Goal: Transaction & Acquisition: Download file/media

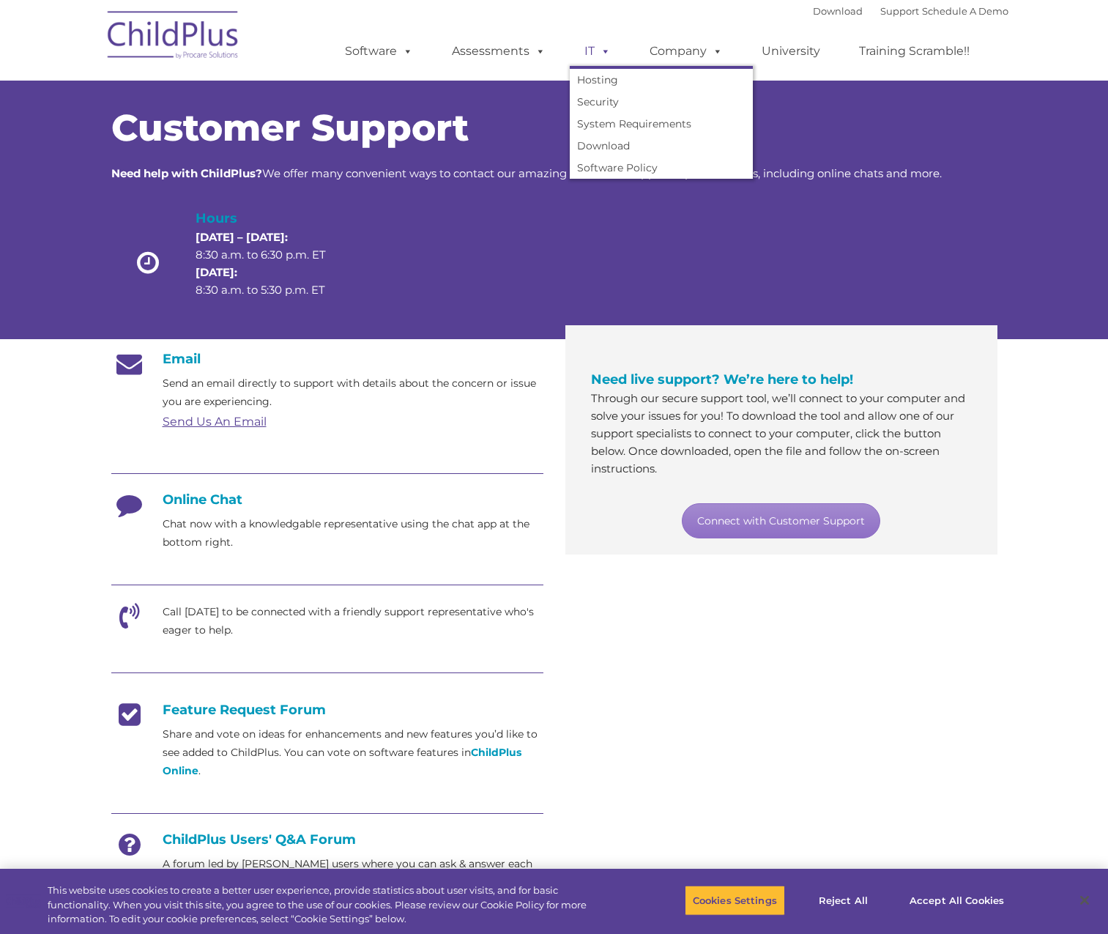
click at [595, 45] on span at bounding box center [603, 51] width 16 height 14
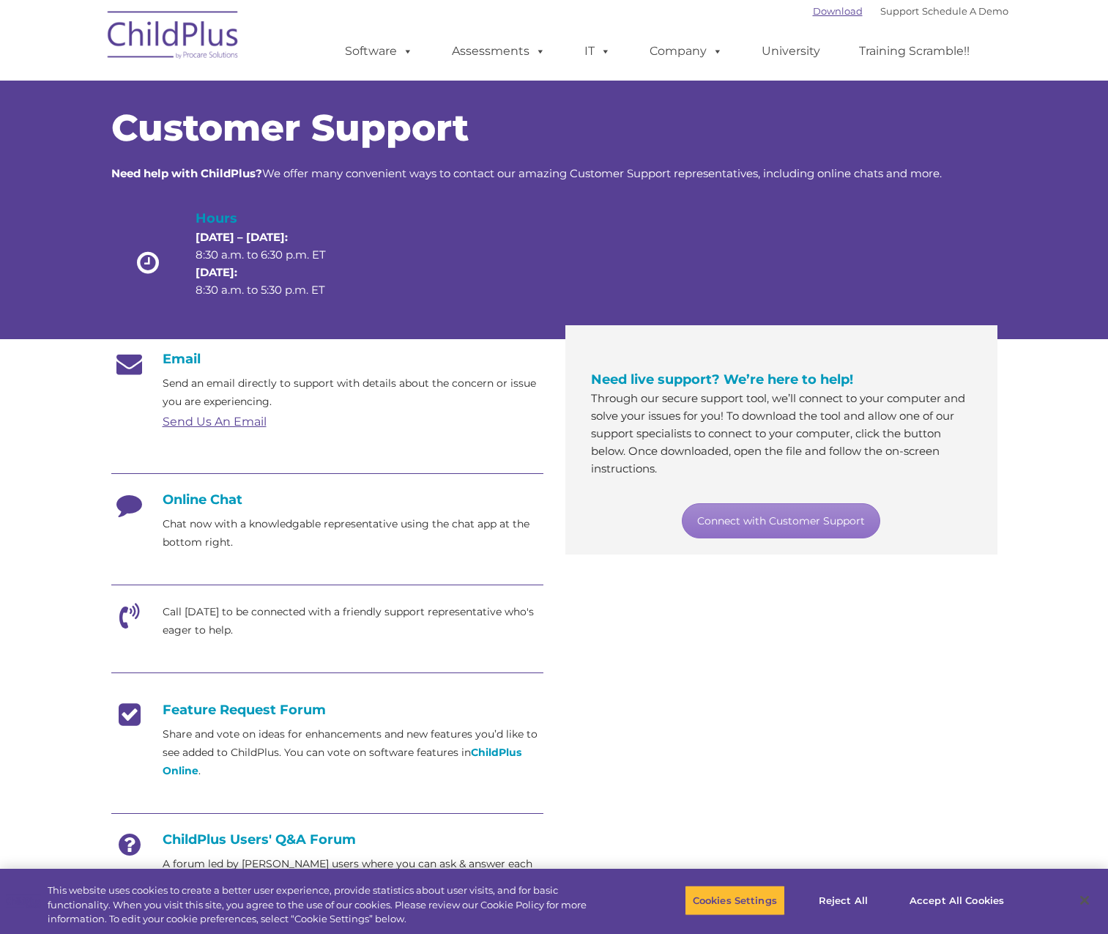
click at [823, 11] on link "Download" at bounding box center [838, 11] width 50 height 12
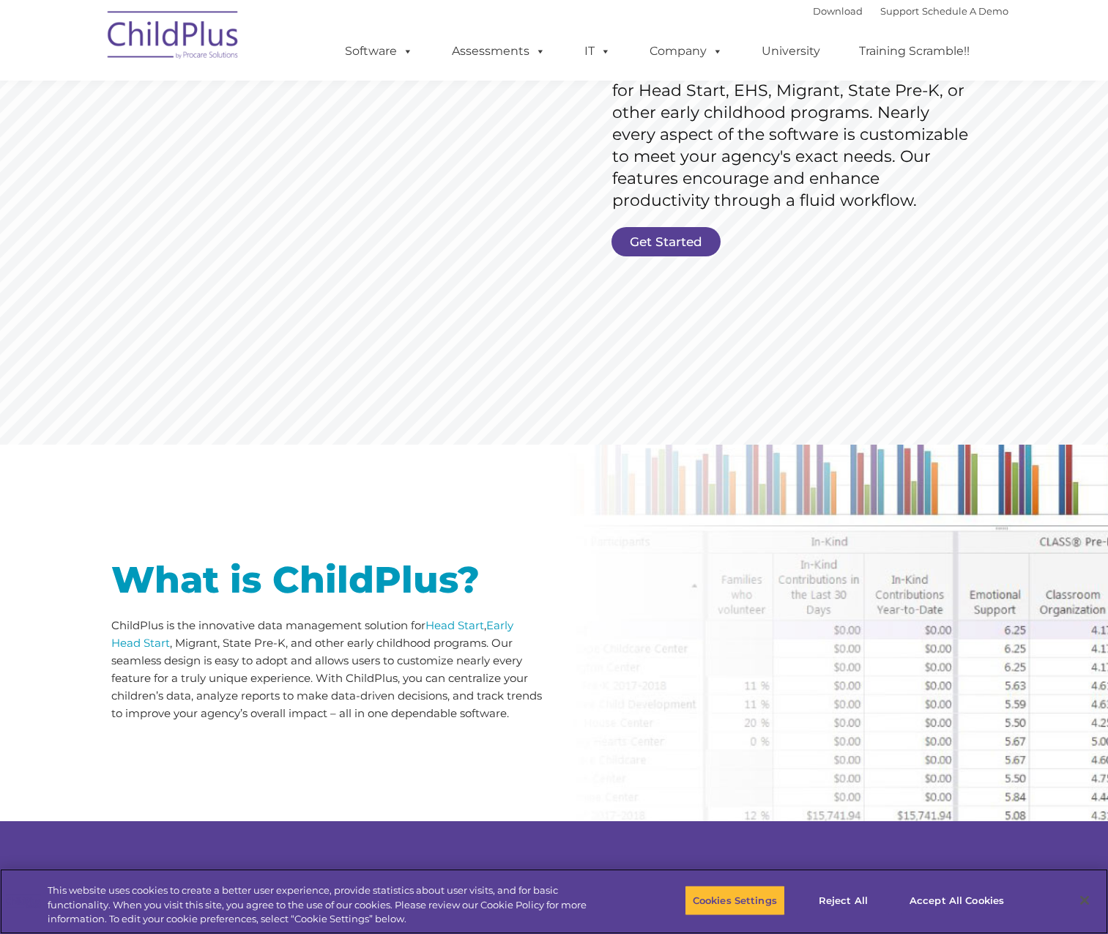
scroll to position [248, 0]
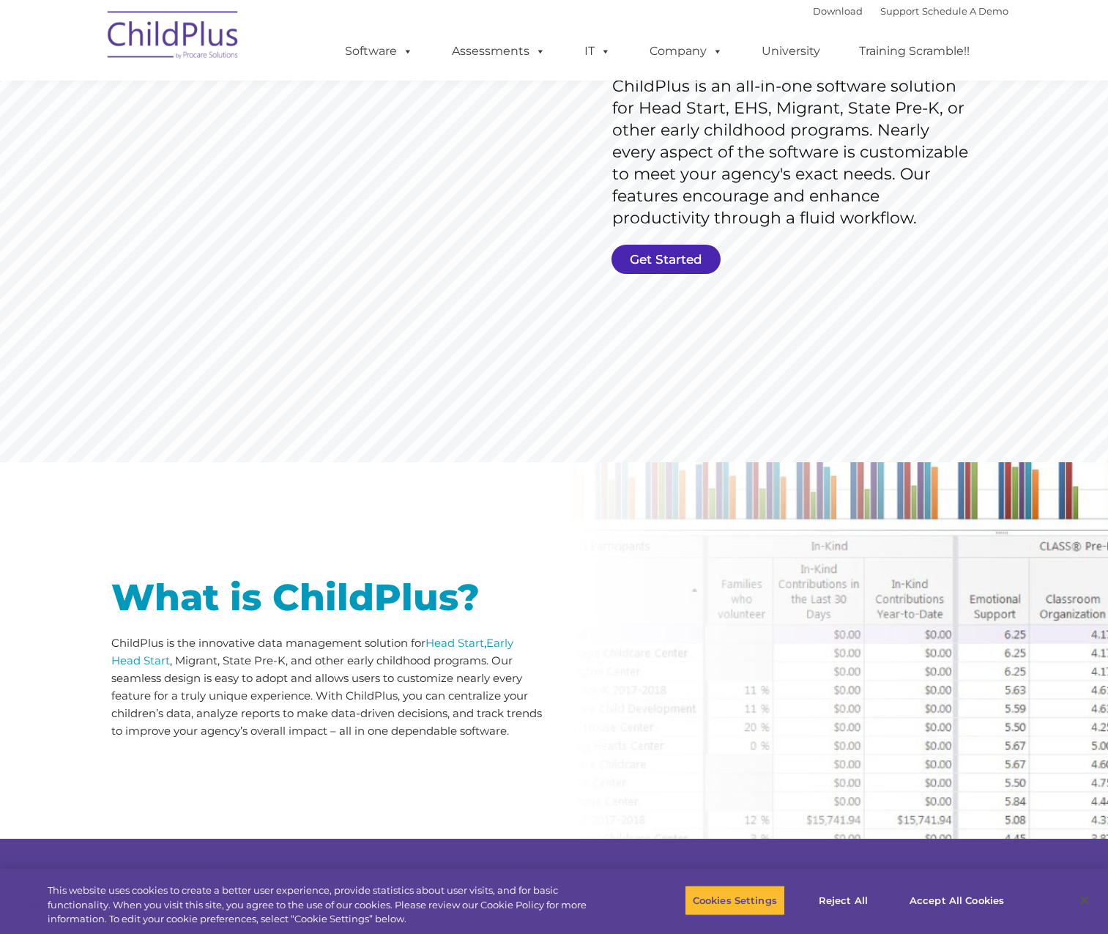
click at [655, 266] on link "Get Started" at bounding box center [666, 259] width 109 height 29
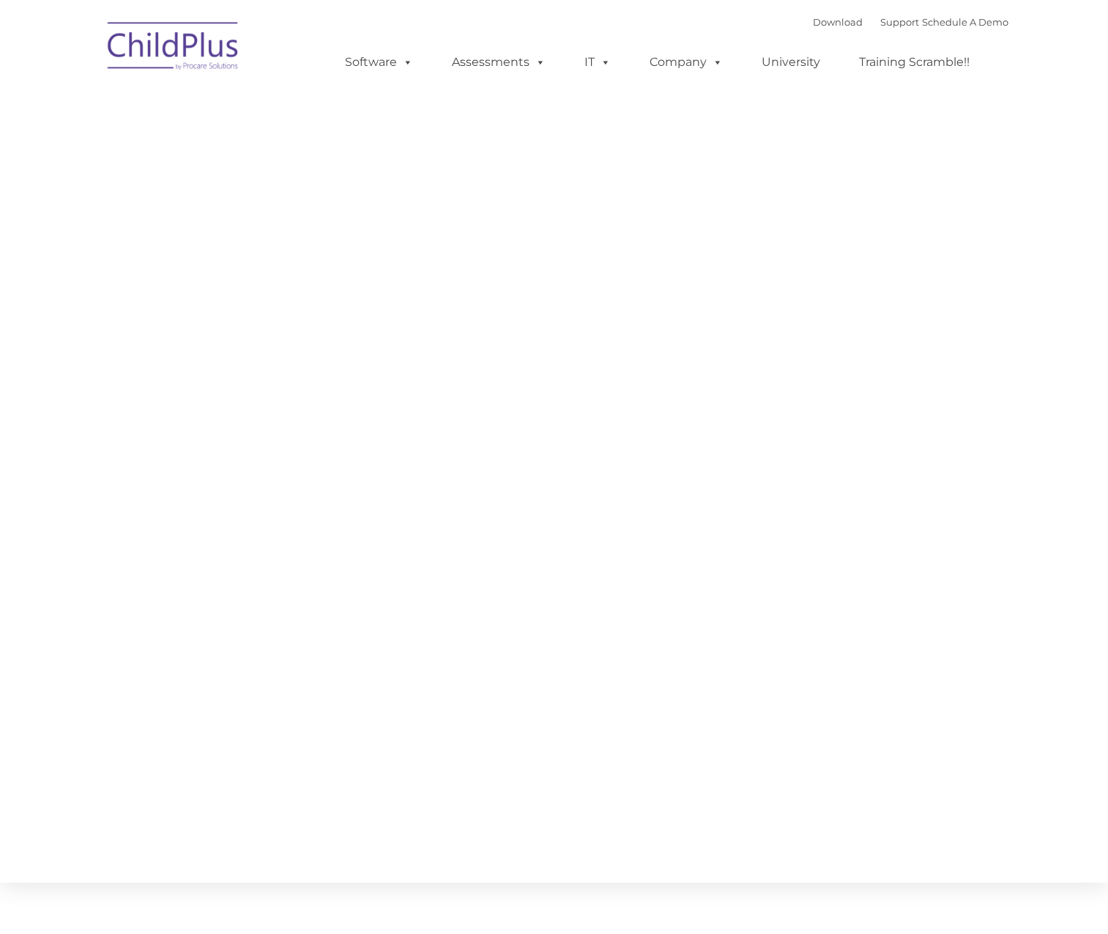
type input ""
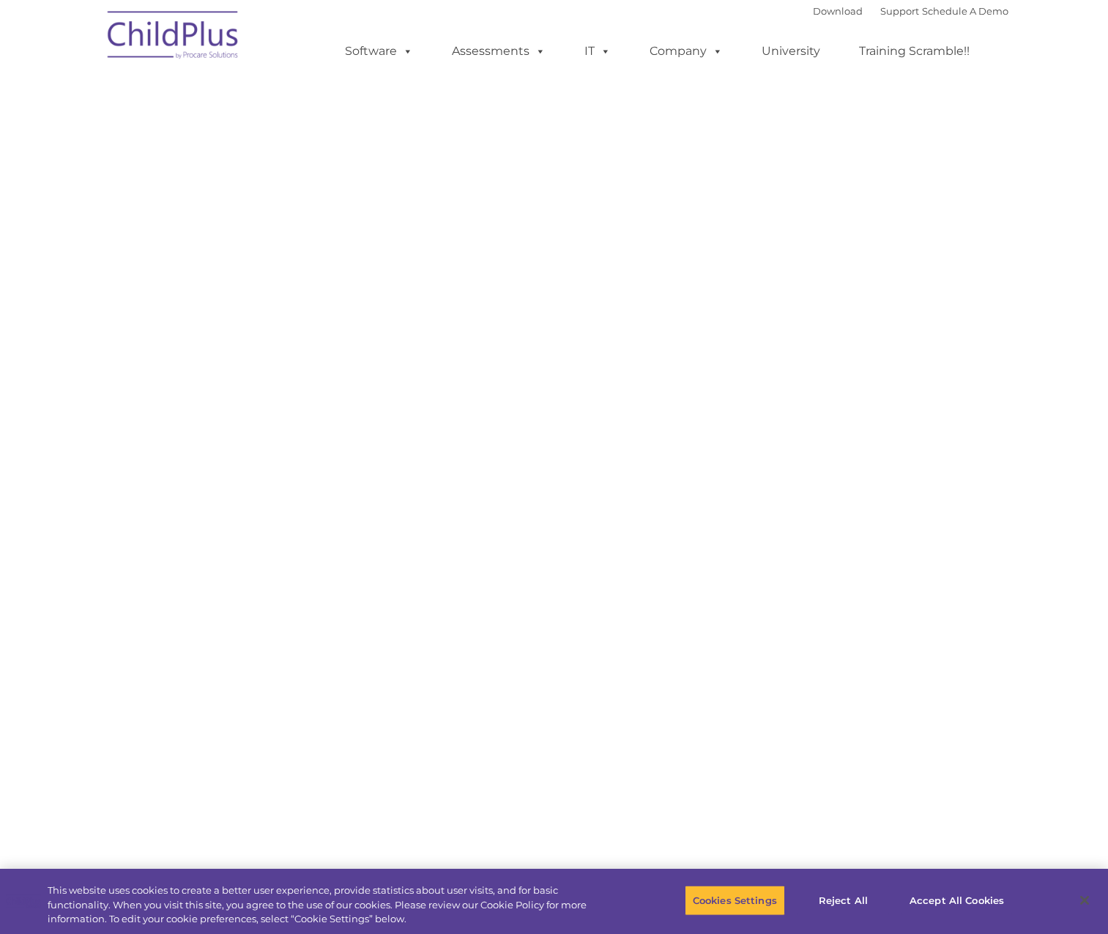
select select "MEDIUM"
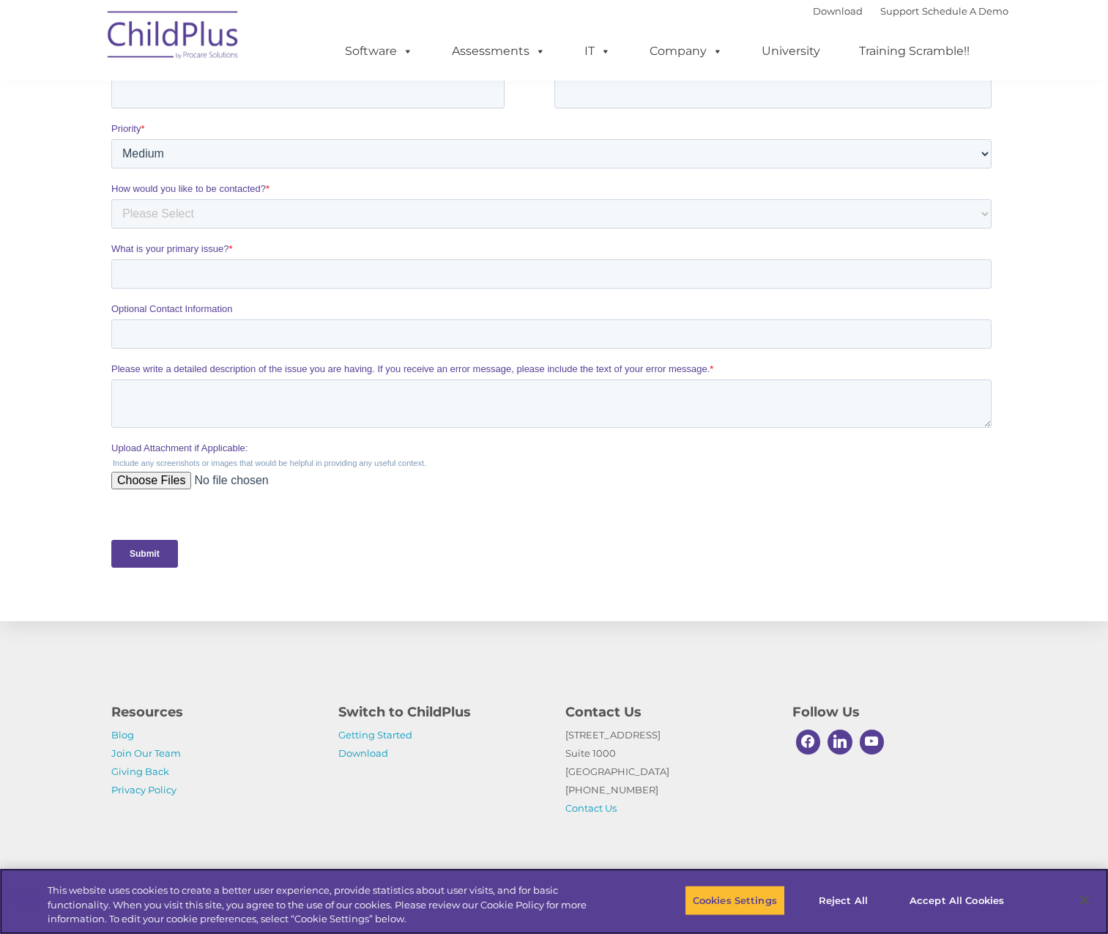
scroll to position [337, 0]
click at [366, 752] on link "Download" at bounding box center [363, 753] width 50 height 12
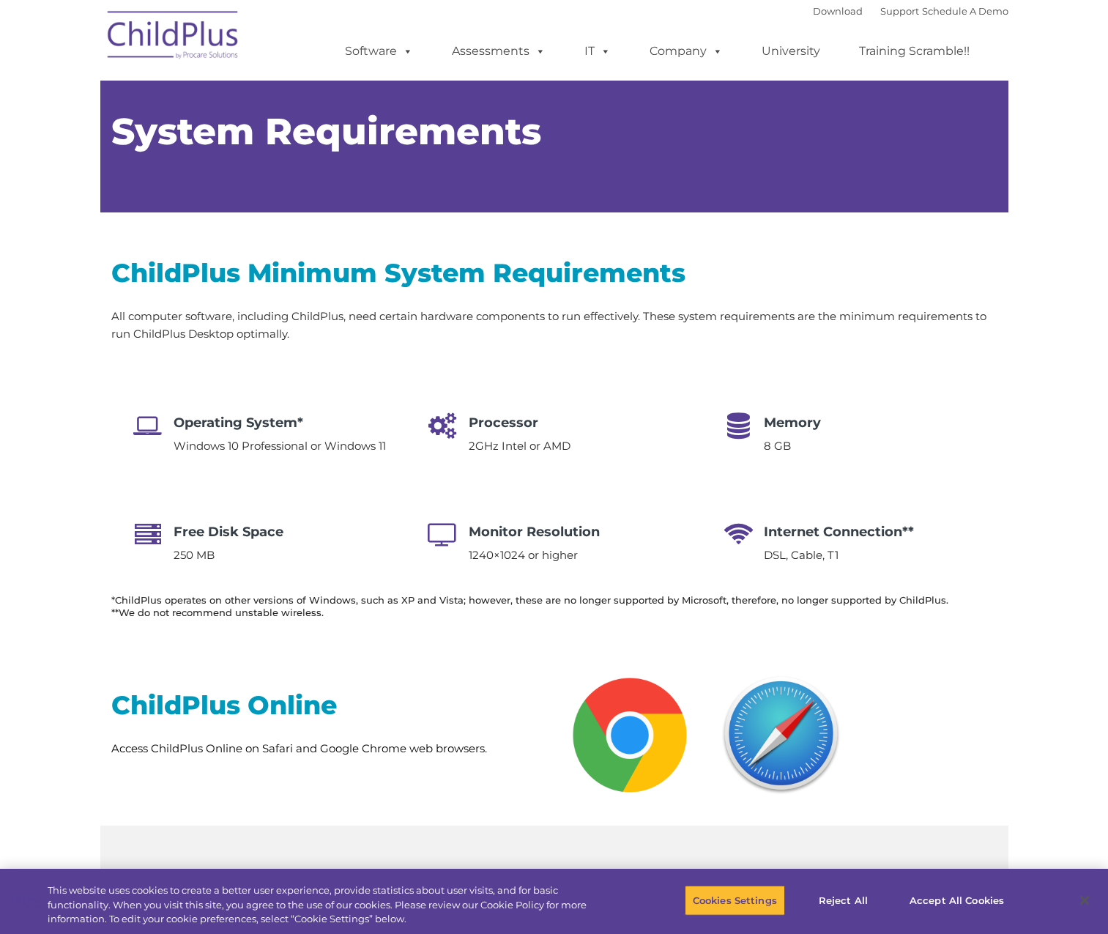
type input ""
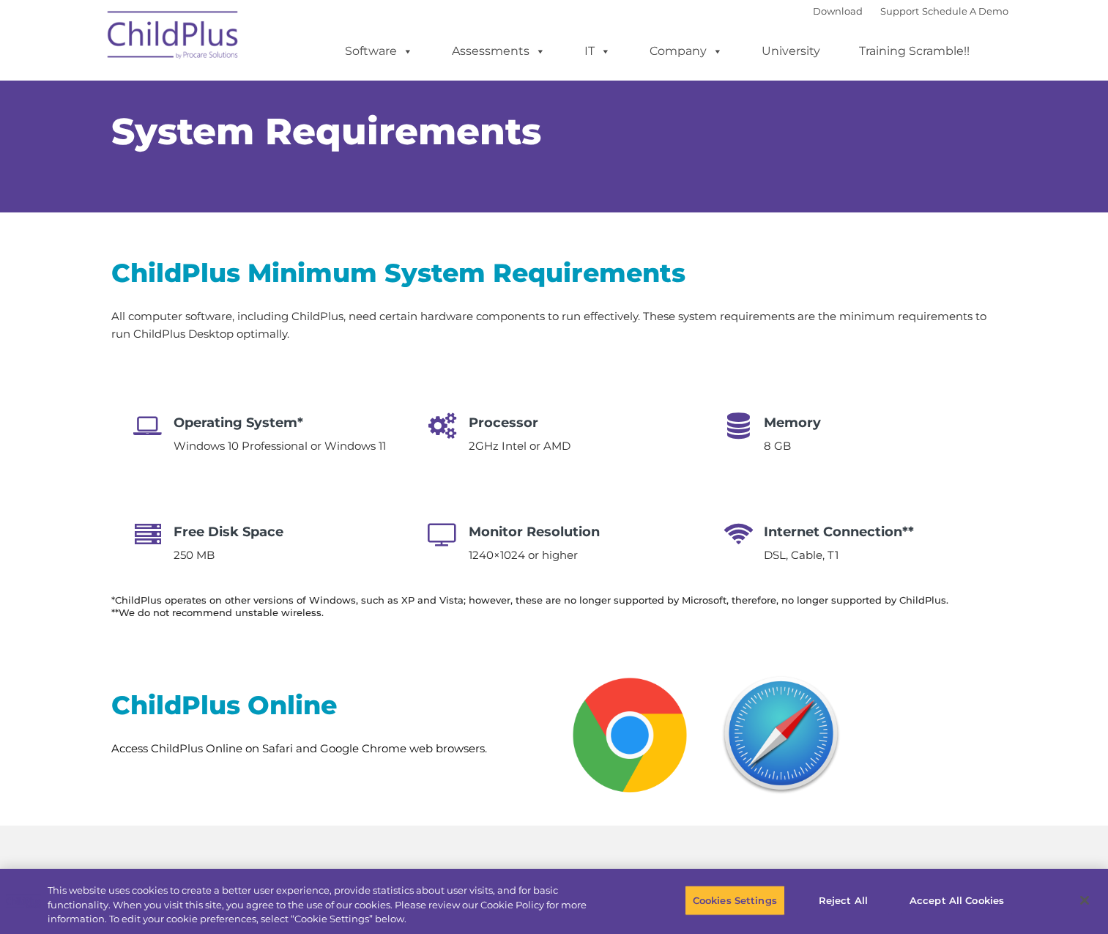
select select "MEDIUM"
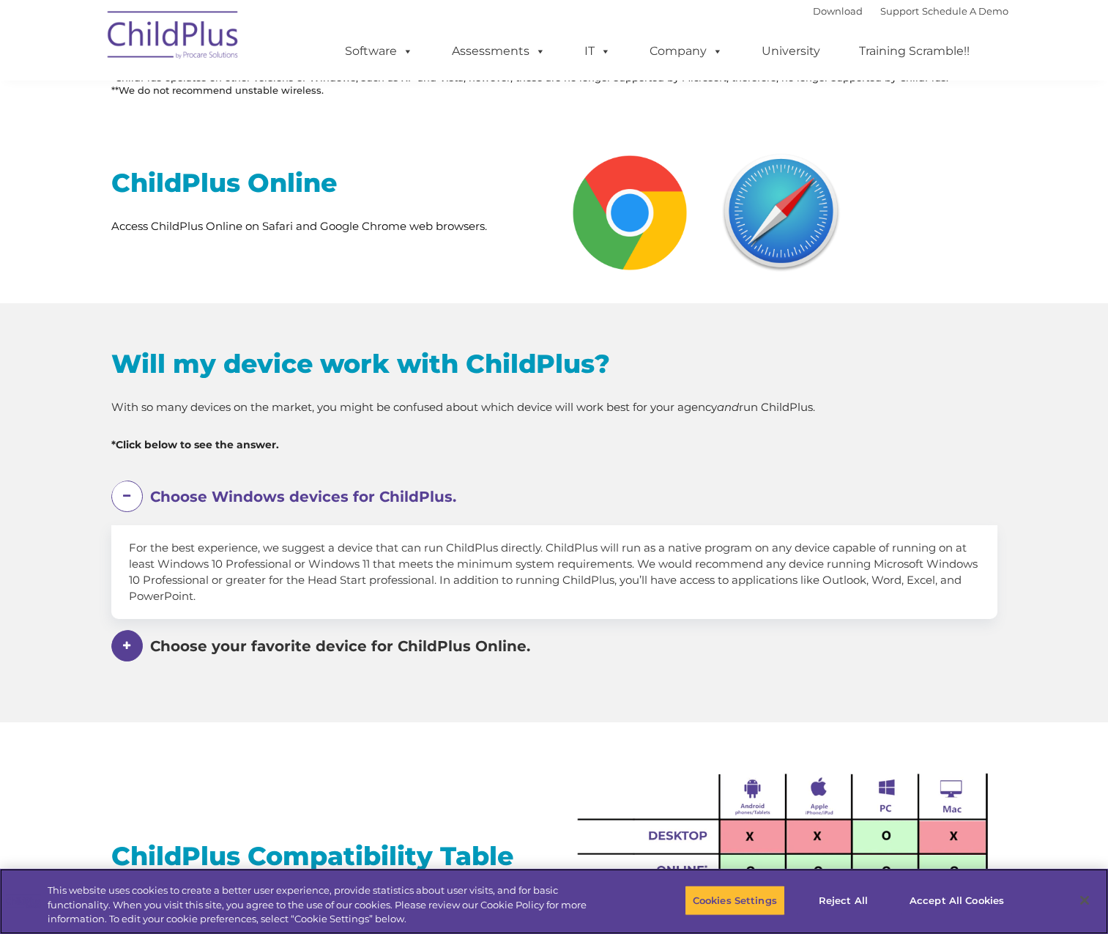
scroll to position [523, 0]
click at [0, 0] on span at bounding box center [0, 0] width 0 height 0
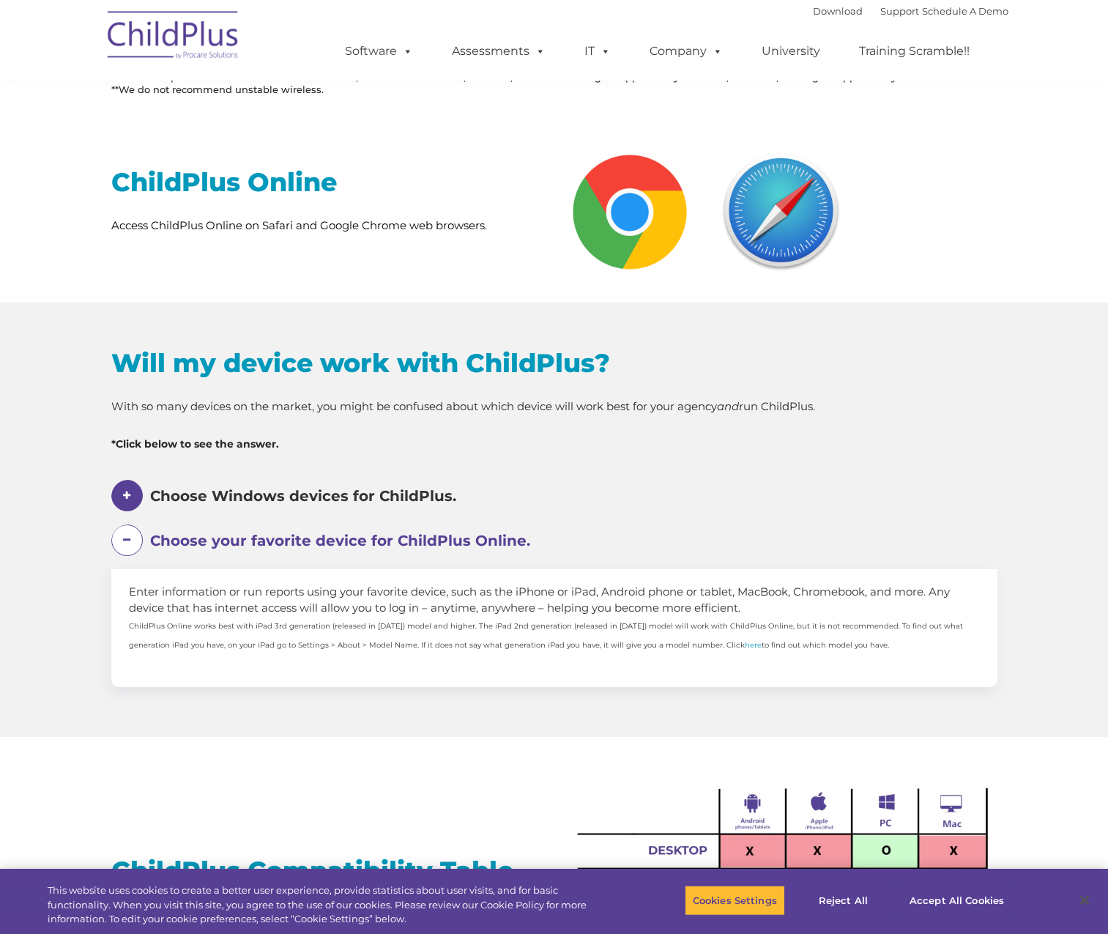
click at [129, 545] on span at bounding box center [126, 539] width 31 height 31
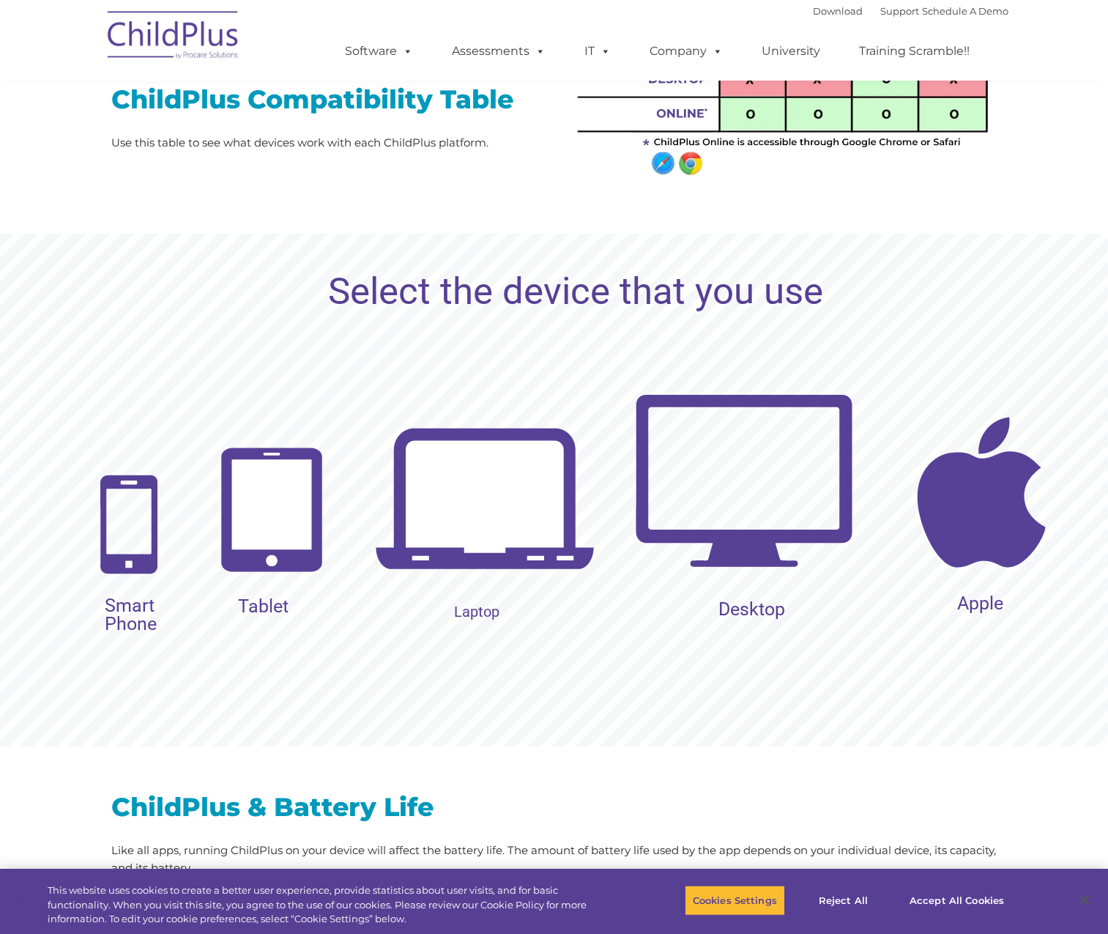
scroll to position [1248, 0]
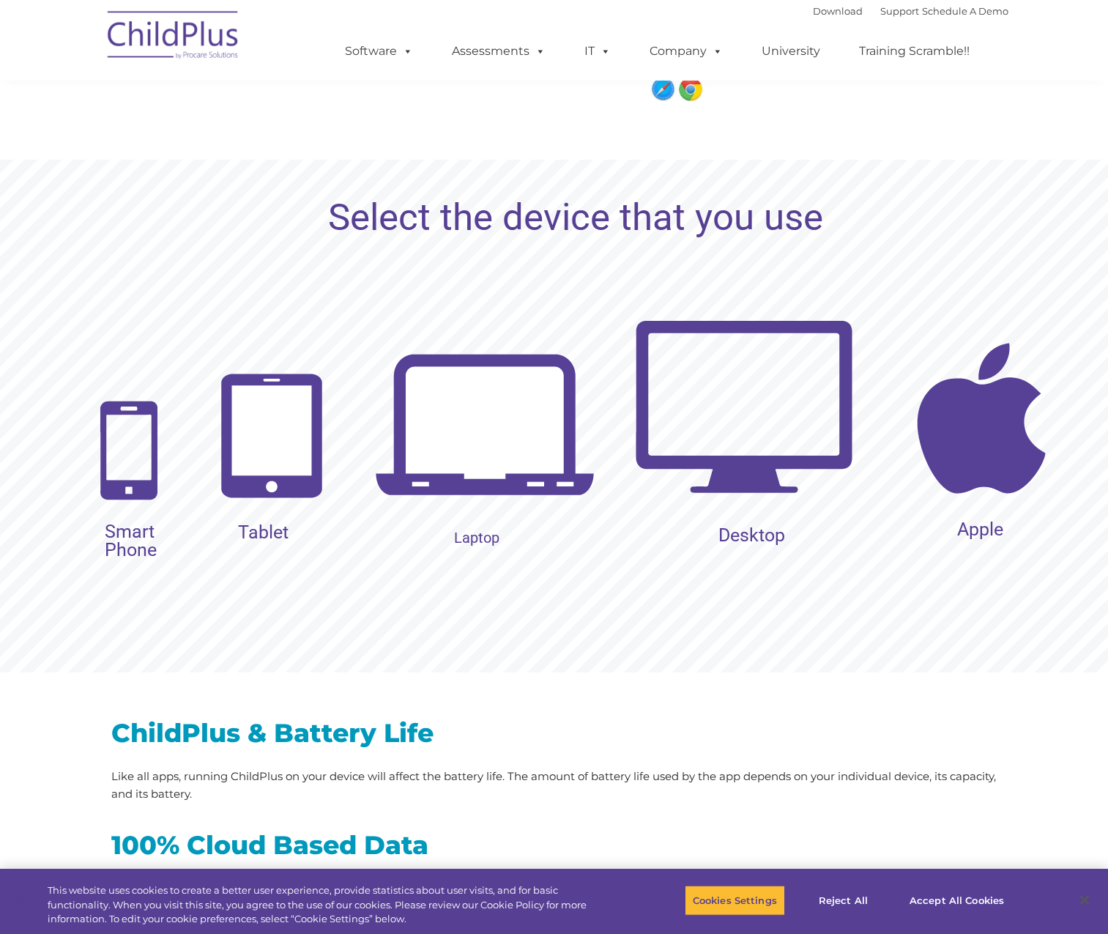
click at [684, 435] on img at bounding box center [744, 407] width 220 height 220
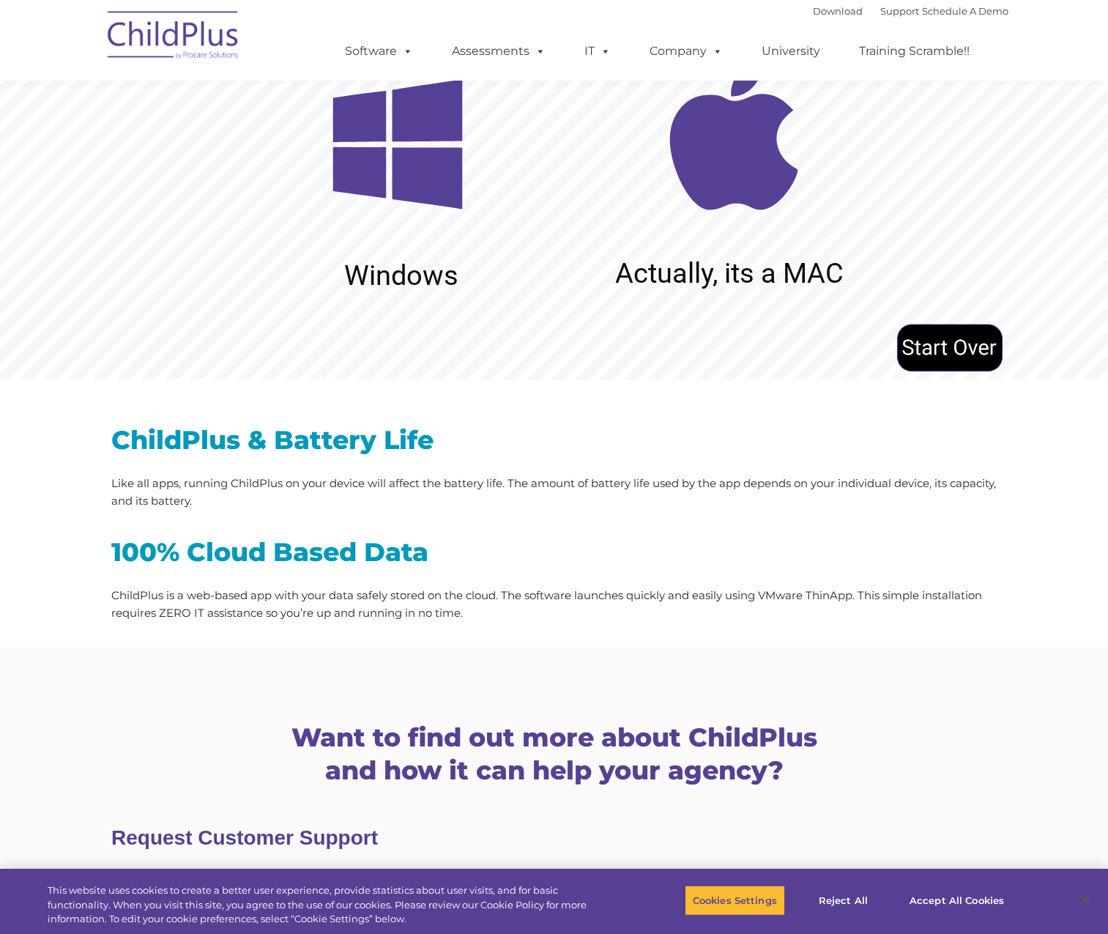
scroll to position [1543, 0]
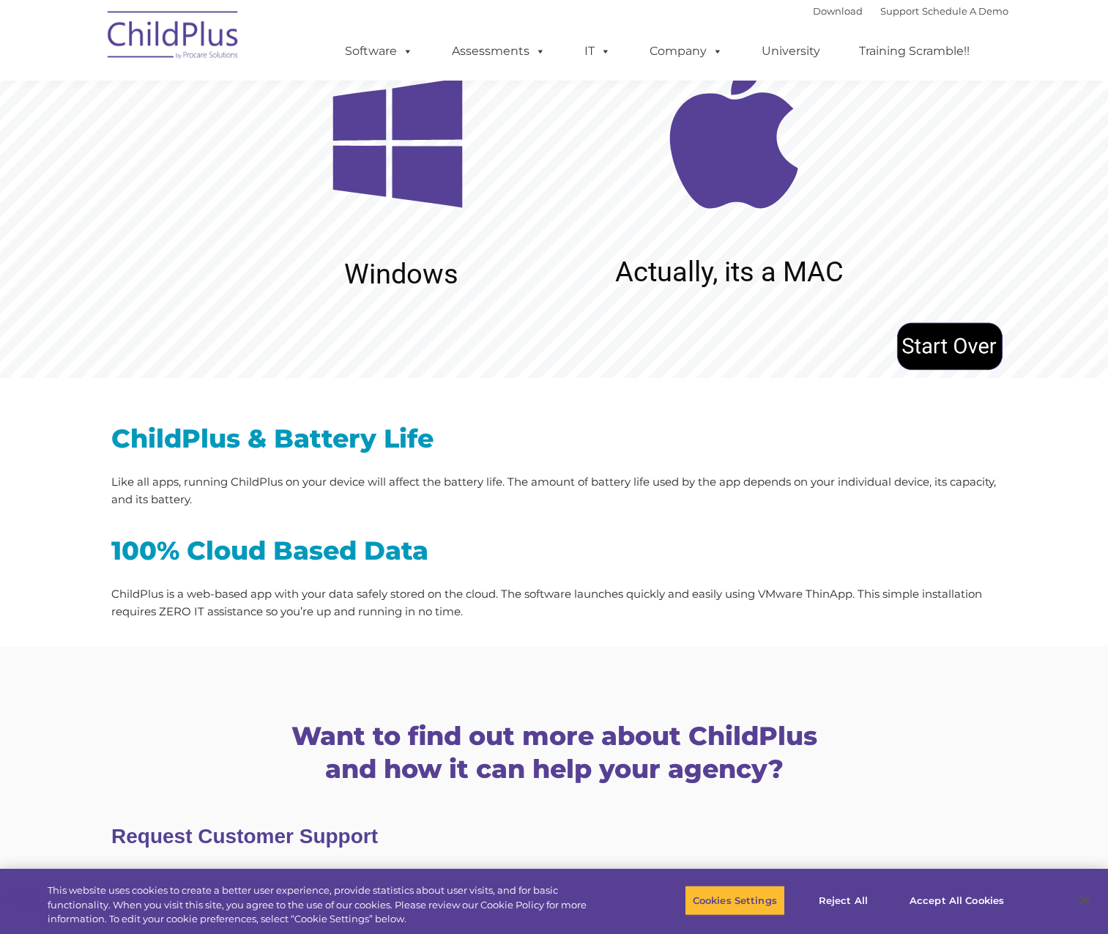
click at [382, 156] on img at bounding box center [398, 144] width 220 height 220
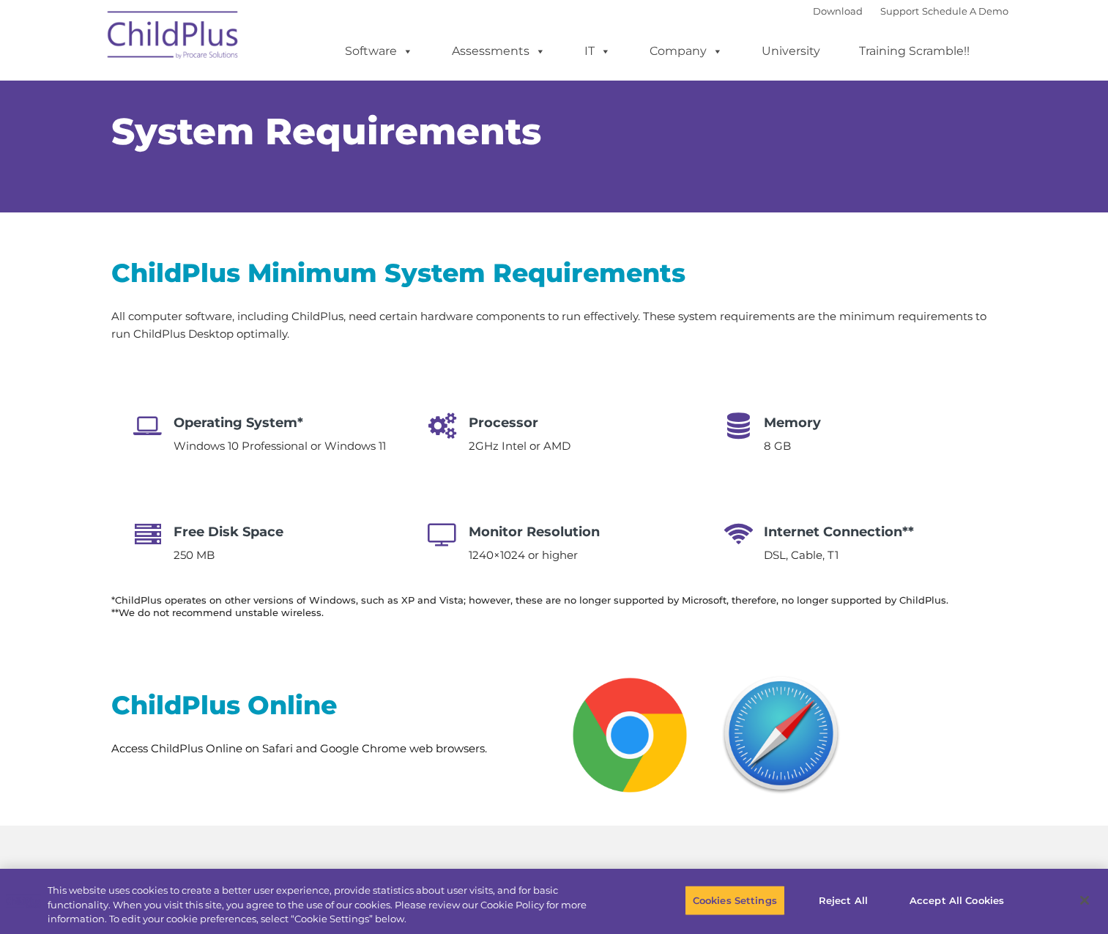
scroll to position [0, 0]
click at [815, 10] on link "Download" at bounding box center [838, 11] width 50 height 12
